Goal: Find specific page/section: Find specific page/section

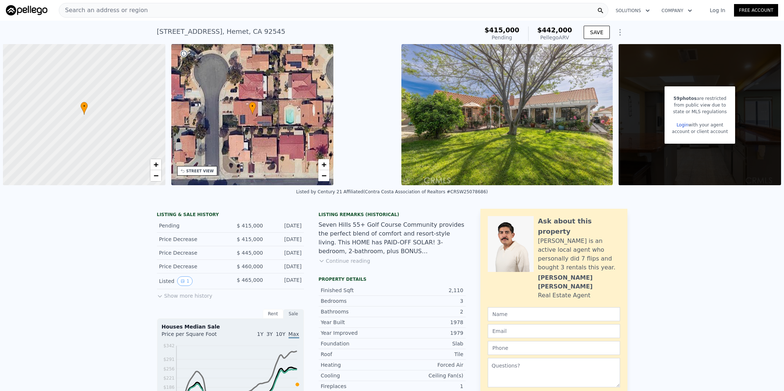
click at [123, 8] on span "Search an address or region" at bounding box center [103, 10] width 89 height 9
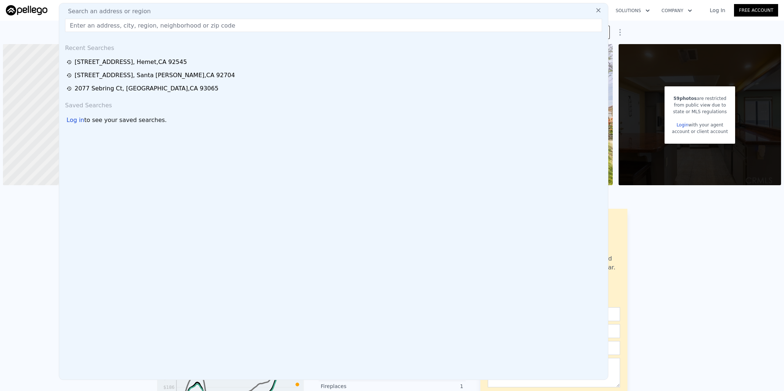
click at [123, 8] on span "Search an address or region" at bounding box center [106, 11] width 89 height 9
click at [122, 26] on input "text" at bounding box center [333, 25] width 537 height 13
paste input "[STREET_ADDRESS]"
type input "[STREET_ADDRESS]"
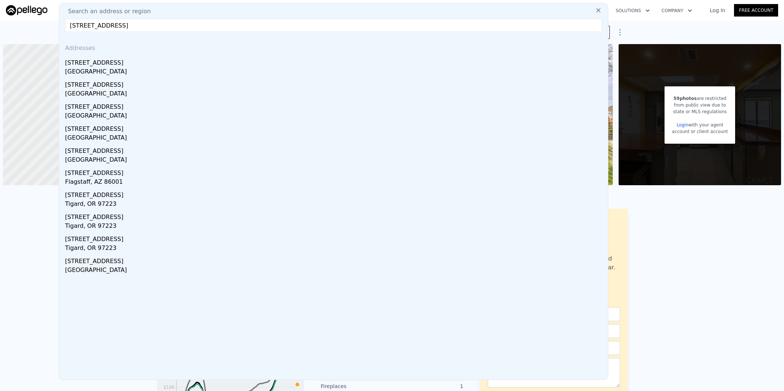
click at [137, 59] on div "[STREET_ADDRESS]" at bounding box center [335, 62] width 540 height 12
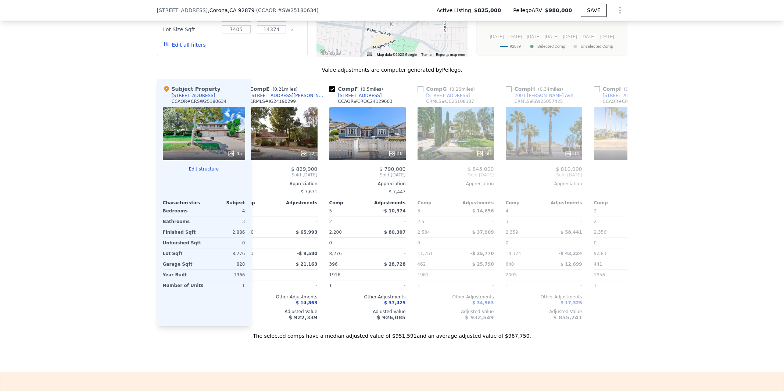
scroll to position [220, 0]
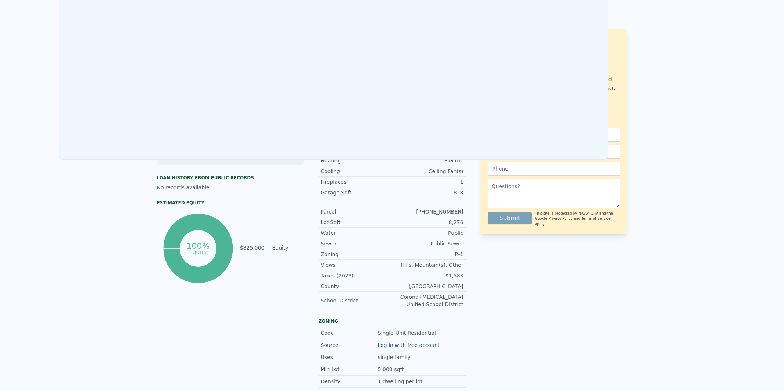
scroll to position [0, 0]
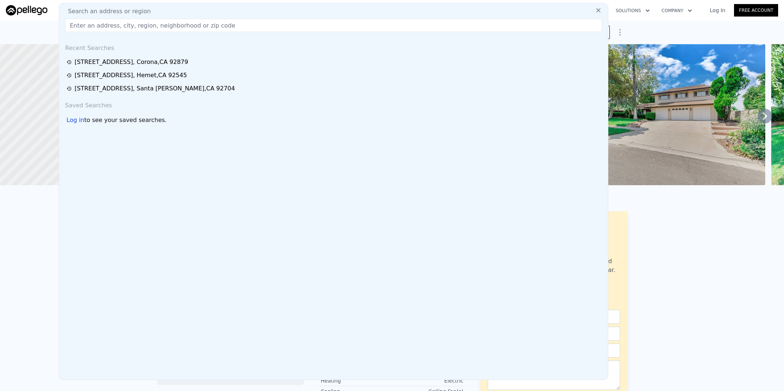
type input "[STREET_ADDRESS][PERSON_NAME]"
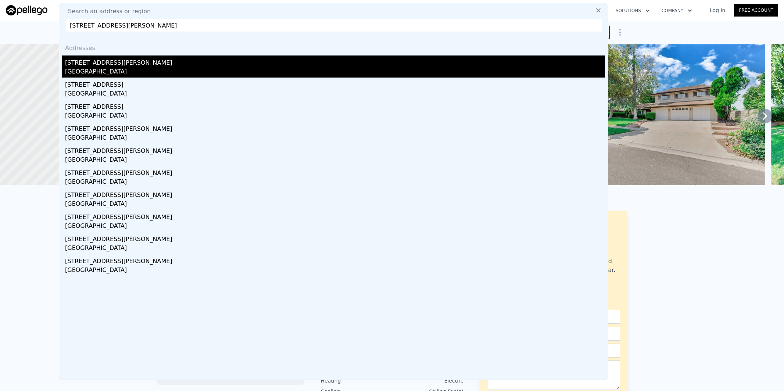
click at [117, 61] on div "[STREET_ADDRESS][PERSON_NAME]" at bounding box center [335, 62] width 540 height 12
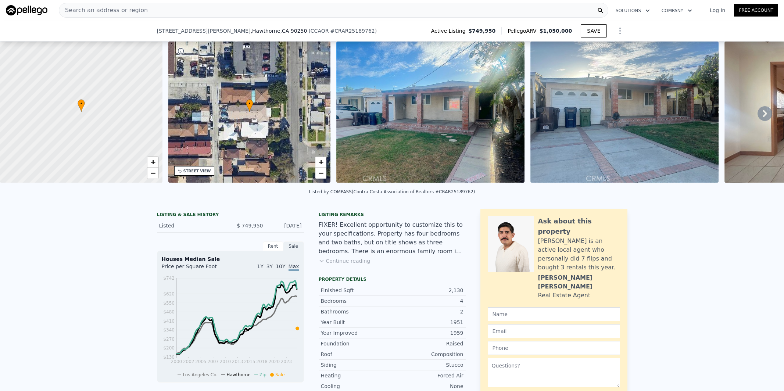
scroll to position [554, 0]
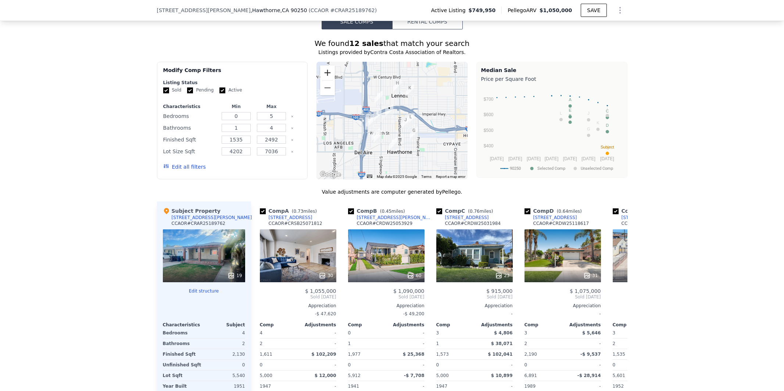
click at [327, 73] on button "Zoom in" at bounding box center [327, 72] width 15 height 15
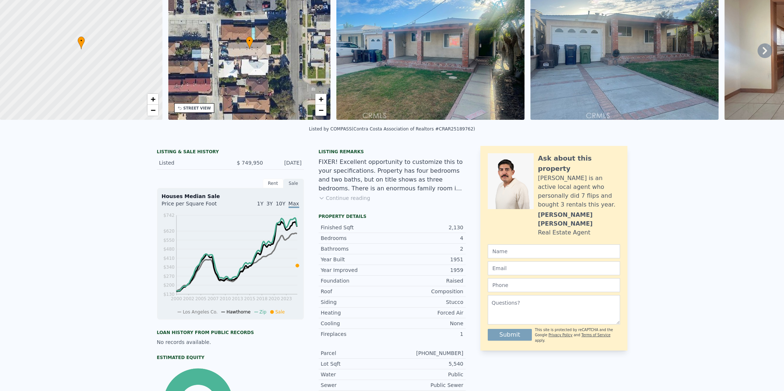
scroll to position [3, 0]
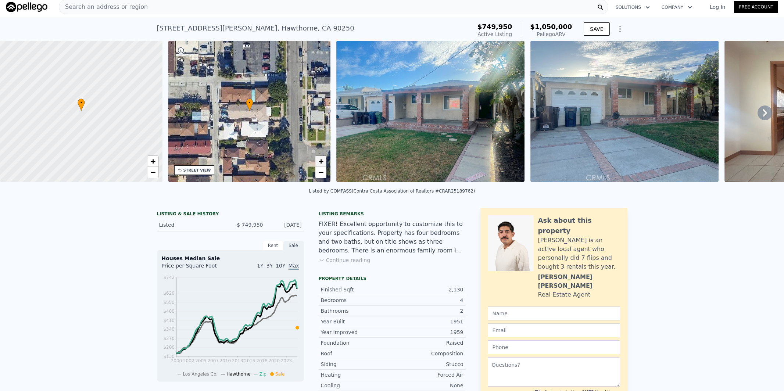
click at [319, 158] on span "+" at bounding box center [321, 161] width 5 height 9
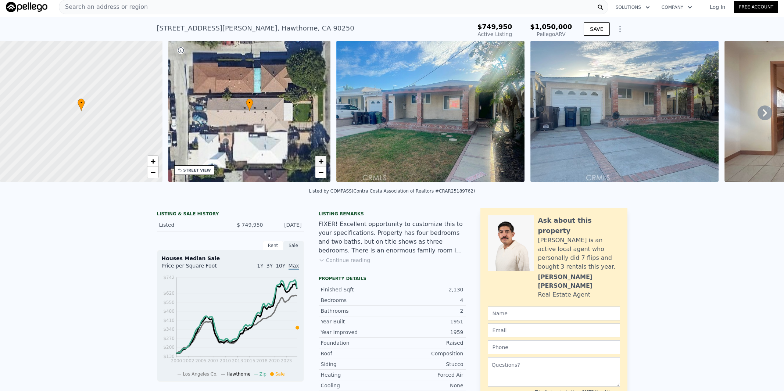
click at [319, 158] on span "+" at bounding box center [321, 161] width 5 height 9
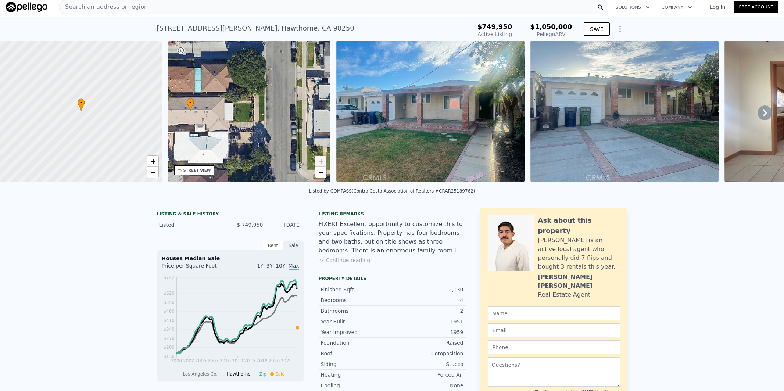
drag, startPoint x: 298, startPoint y: 124, endPoint x: 239, endPoint y: 124, distance: 59.2
click at [239, 124] on div "• + −" at bounding box center [249, 111] width 163 height 141
click at [321, 161] on span "+" at bounding box center [321, 161] width 5 height 9
